Goal: Task Accomplishment & Management: Manage account settings

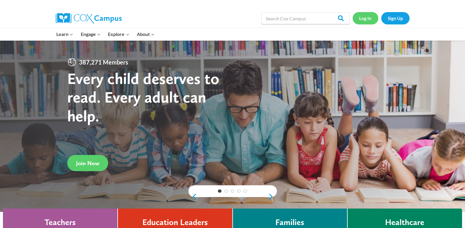
click at [362, 19] on link "Log In" at bounding box center [366, 18] width 26 height 12
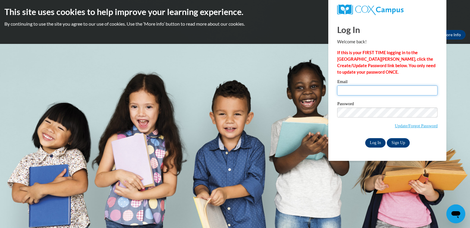
type input "mitchell.keyonda@yahoo.com"
click at [373, 143] on input "Log In" at bounding box center [375, 142] width 21 height 9
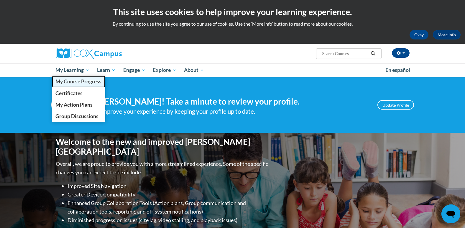
click at [82, 82] on span "My Course Progress" at bounding box center [78, 81] width 46 height 6
